Goal: Entertainment & Leisure: Browse casually

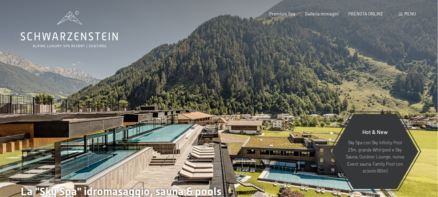
click at [403, 15] on div "Menu" at bounding box center [407, 14] width 17 height 6
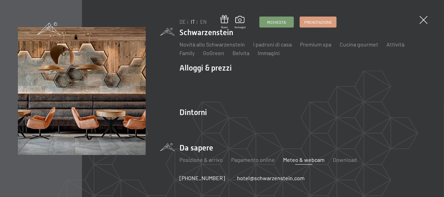
click at [305, 159] on link "Meteo & webcam" at bounding box center [303, 159] width 41 height 7
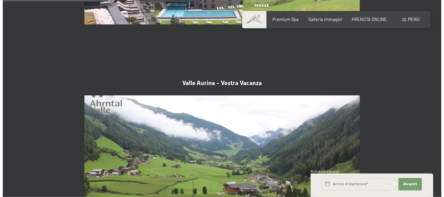
scroll to position [344, 0]
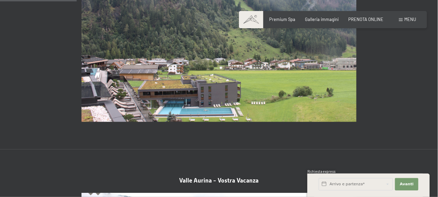
click at [411, 19] on span "Menu" at bounding box center [411, 20] width 12 height 6
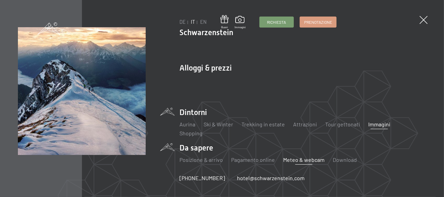
click at [375, 124] on link "Immagini" at bounding box center [379, 124] width 22 height 7
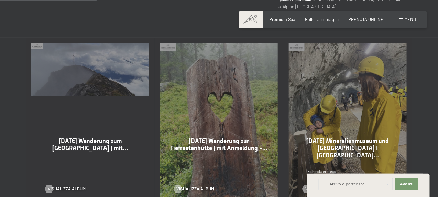
scroll to position [379, 0]
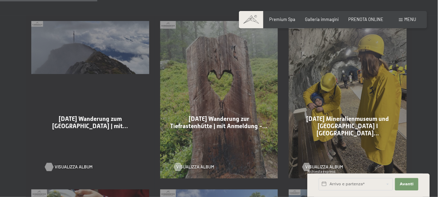
click at [78, 164] on span "Visualizza album" at bounding box center [74, 167] width 38 height 6
click at [211, 164] on span "Visualizza album" at bounding box center [203, 167] width 38 height 6
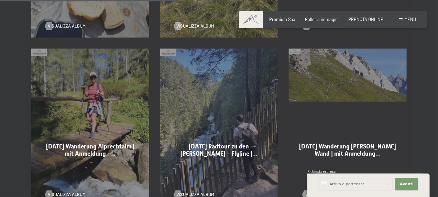
scroll to position [688, 0]
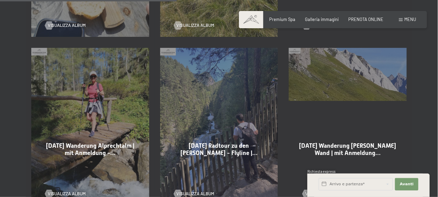
drag, startPoint x: 75, startPoint y: 185, endPoint x: 75, endPoint y: 181, distance: 3.8
click at [75, 191] on span "Visualizza album" at bounding box center [67, 194] width 38 height 6
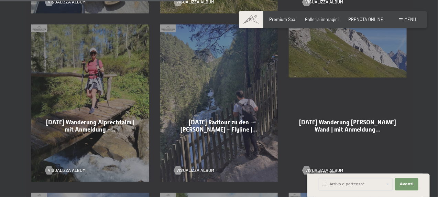
scroll to position [723, 0]
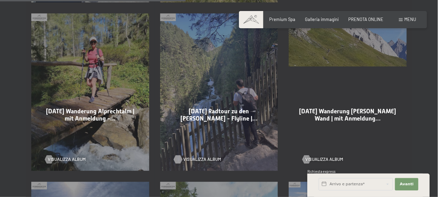
click at [204, 156] on span "Visualizza album" at bounding box center [203, 159] width 38 height 6
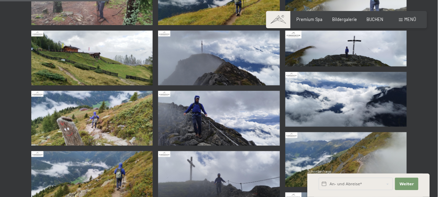
scroll to position [172, 0]
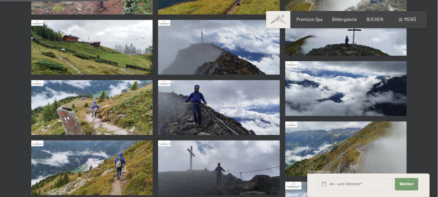
click at [100, 110] on img at bounding box center [91, 107] width 121 height 55
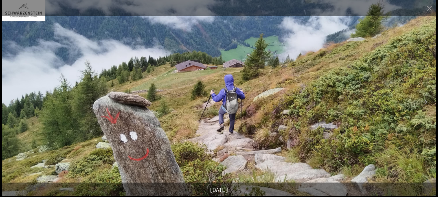
drag, startPoint x: 368, startPoint y: 121, endPoint x: 236, endPoint y: 125, distance: 131.9
click at [255, 128] on img at bounding box center [219, 98] width 435 height 196
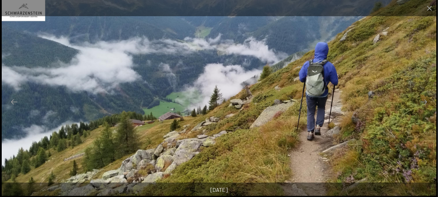
drag, startPoint x: 411, startPoint y: 121, endPoint x: 318, endPoint y: 127, distance: 93.5
click at [322, 127] on img at bounding box center [219, 98] width 435 height 196
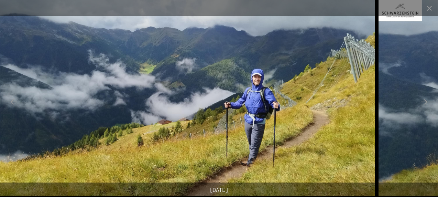
drag, startPoint x: 350, startPoint y: 131, endPoint x: 310, endPoint y: 134, distance: 40.4
click at [314, 135] on img at bounding box center [157, 98] width 435 height 196
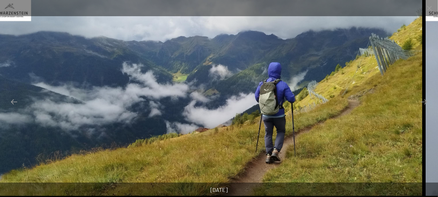
drag, startPoint x: 385, startPoint y: 120, endPoint x: 225, endPoint y: 129, distance: 160.6
click at [234, 128] on img at bounding box center [205, 98] width 435 height 196
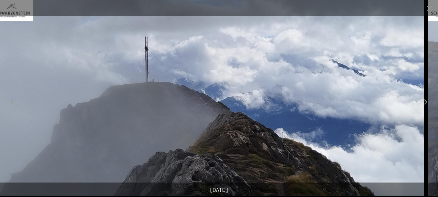
drag, startPoint x: 354, startPoint y: 126, endPoint x: 142, endPoint y: 121, distance: 212.4
click at [200, 135] on img at bounding box center [207, 98] width 435 height 196
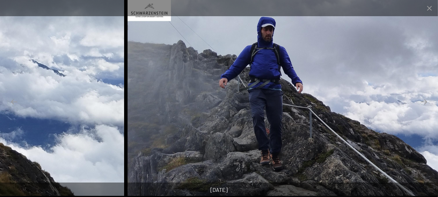
drag, startPoint x: 157, startPoint y: 119, endPoint x: 328, endPoint y: 119, distance: 171.1
click at [328, 119] on img at bounding box center [345, 98] width 435 height 196
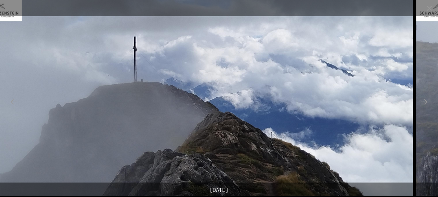
drag, startPoint x: 407, startPoint y: 130, endPoint x: 298, endPoint y: 137, distance: 109.6
click at [305, 138] on img at bounding box center [195, 98] width 435 height 196
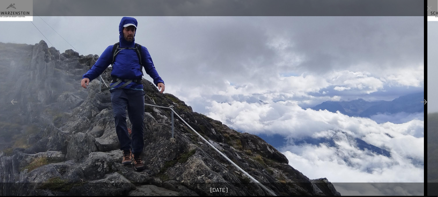
drag, startPoint x: 365, startPoint y: 145, endPoint x: 248, endPoint y: 158, distance: 117.7
click at [300, 151] on img at bounding box center [206, 98] width 435 height 196
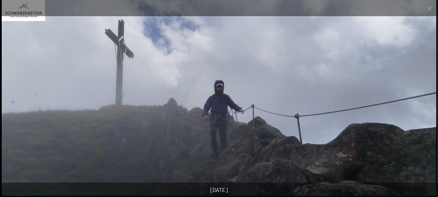
drag, startPoint x: 352, startPoint y: 133, endPoint x: 256, endPoint y: 147, distance: 96.7
click at [283, 143] on img at bounding box center [219, 98] width 435 height 196
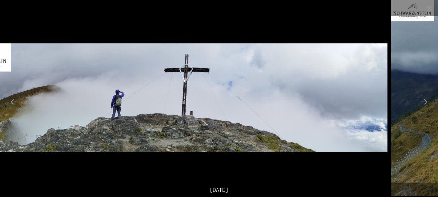
drag, startPoint x: 330, startPoint y: 124, endPoint x: 265, endPoint y: 131, distance: 65.5
click at [288, 131] on img at bounding box center [170, 97] width 435 height 108
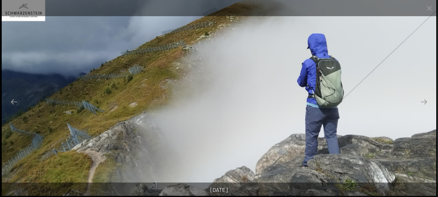
drag, startPoint x: 414, startPoint y: 102, endPoint x: 307, endPoint y: 114, distance: 107.6
click at [314, 116] on img at bounding box center [219, 98] width 435 height 196
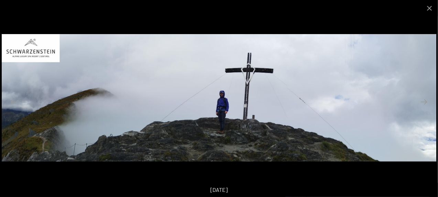
drag, startPoint x: 400, startPoint y: 115, endPoint x: 239, endPoint y: 114, distance: 161.1
click at [241, 115] on img at bounding box center [219, 97] width 435 height 127
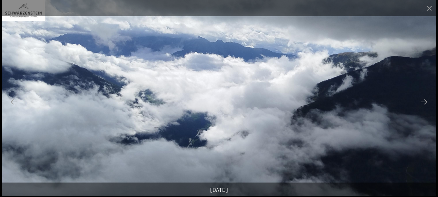
drag, startPoint x: 406, startPoint y: 118, endPoint x: 303, endPoint y: 132, distance: 103.9
click at [304, 132] on img at bounding box center [219, 98] width 435 height 196
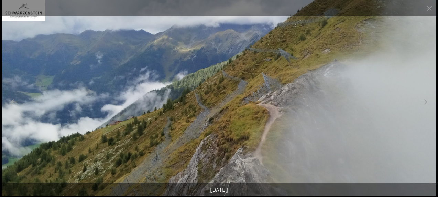
drag, startPoint x: 398, startPoint y: 113, endPoint x: 166, endPoint y: 113, distance: 231.6
click at [172, 113] on img at bounding box center [219, 98] width 435 height 196
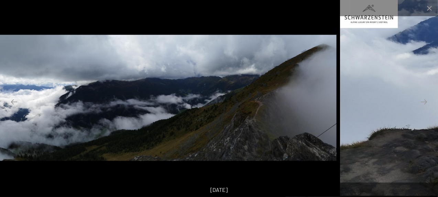
drag, startPoint x: 379, startPoint y: 112, endPoint x: 260, endPoint y: 126, distance: 120.3
click at [263, 126] on img at bounding box center [119, 98] width 435 height 126
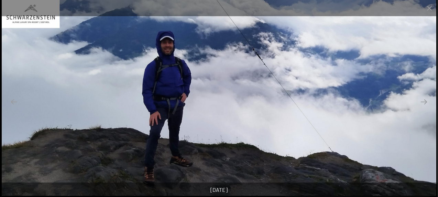
drag, startPoint x: 326, startPoint y: 127, endPoint x: 155, endPoint y: 146, distance: 172.1
click at [167, 146] on img at bounding box center [219, 98] width 435 height 196
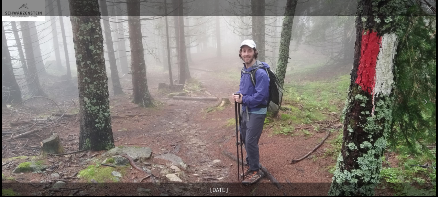
drag, startPoint x: 368, startPoint y: 118, endPoint x: 223, endPoint y: 141, distance: 146.7
click at [226, 141] on img at bounding box center [219, 98] width 435 height 196
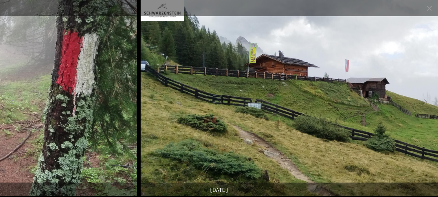
drag, startPoint x: 222, startPoint y: 140, endPoint x: 389, endPoint y: 115, distance: 168.2
click at [388, 116] on img at bounding box center [358, 98] width 435 height 196
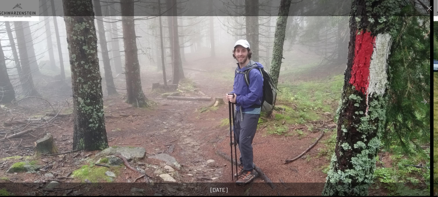
drag, startPoint x: 406, startPoint y: 117, endPoint x: 232, endPoint y: 115, distance: 174.5
click at [283, 116] on img at bounding box center [213, 98] width 435 height 196
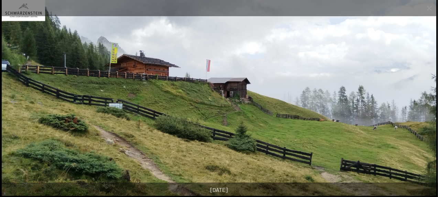
drag, startPoint x: 378, startPoint y: 105, endPoint x: 195, endPoint y: 128, distance: 183.5
click at [195, 128] on img at bounding box center [219, 98] width 435 height 196
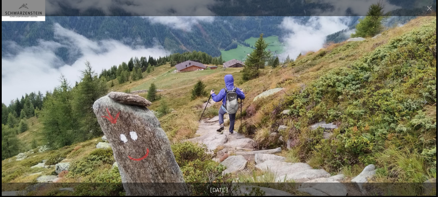
drag, startPoint x: 324, startPoint y: 120, endPoint x: 208, endPoint y: 124, distance: 116.4
click at [208, 124] on img at bounding box center [219, 98] width 435 height 196
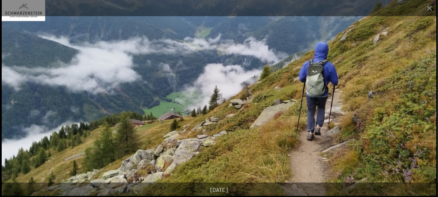
drag, startPoint x: 339, startPoint y: 116, endPoint x: 172, endPoint y: 135, distance: 168.0
click at [172, 135] on img at bounding box center [219, 98] width 435 height 196
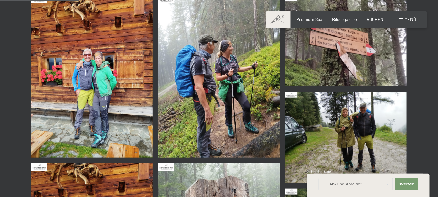
scroll to position [103, 0]
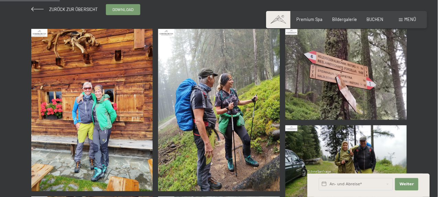
click at [228, 119] on img at bounding box center [218, 110] width 121 height 162
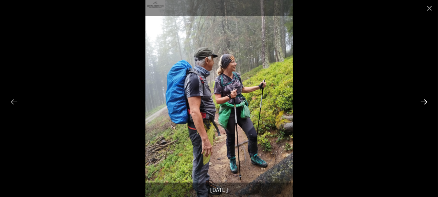
click at [425, 102] on button "Next slide" at bounding box center [424, 101] width 14 height 13
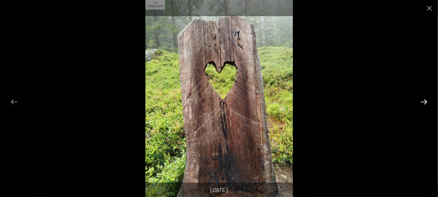
click at [425, 102] on button "Next slide" at bounding box center [424, 101] width 14 height 13
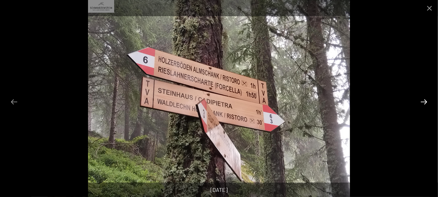
click at [425, 102] on button "Next slide" at bounding box center [424, 101] width 14 height 13
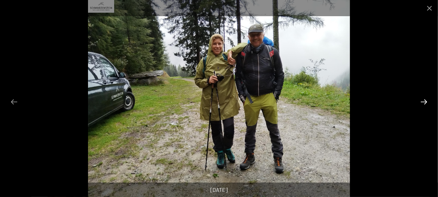
click at [425, 102] on button "Next slide" at bounding box center [424, 101] width 14 height 13
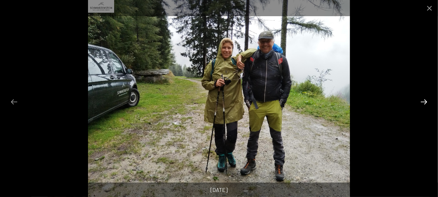
click at [425, 102] on button "Next slide" at bounding box center [424, 101] width 14 height 13
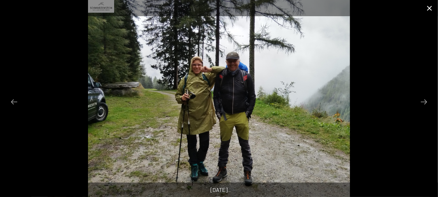
click at [431, 9] on button "Close gallery" at bounding box center [429, 8] width 17 height 16
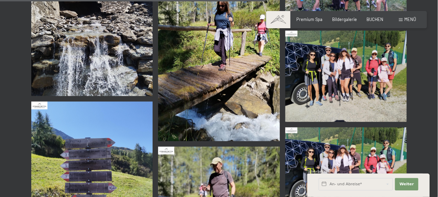
scroll to position [998, 0]
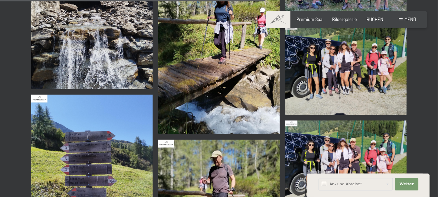
click at [370, 77] on img at bounding box center [346, 69] width 121 height 91
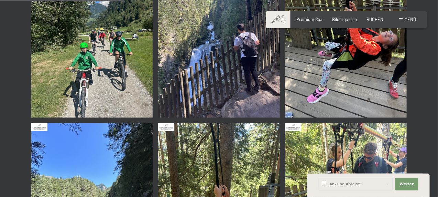
scroll to position [275, 0]
